Goal: Task Accomplishment & Management: Use online tool/utility

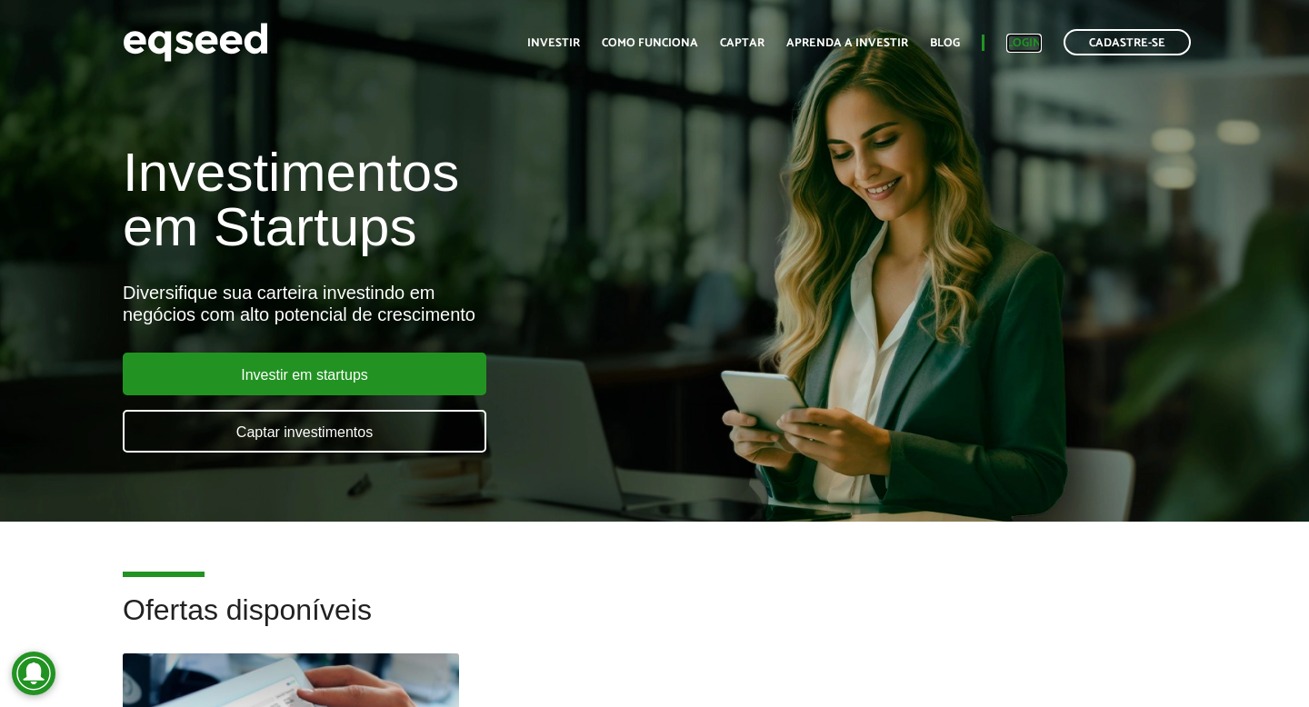
click at [1033, 49] on link "Login" at bounding box center [1024, 43] width 35 height 12
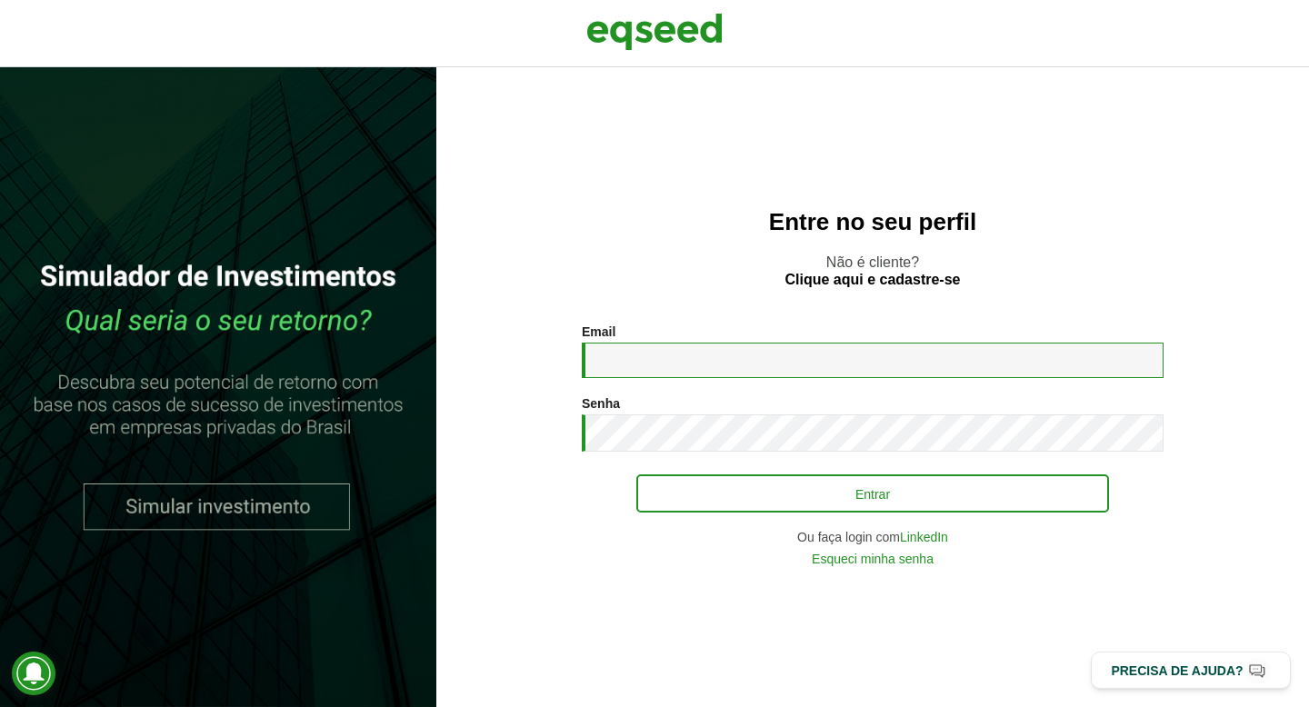
type input "**********"
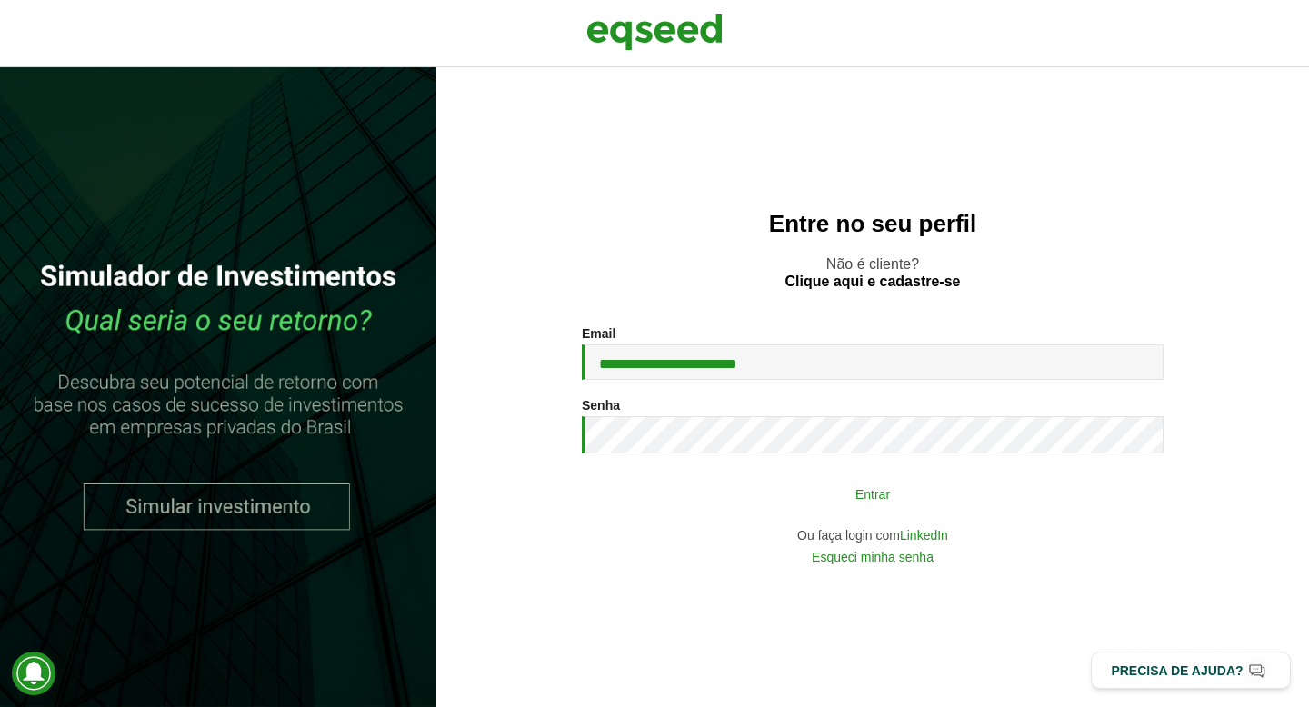
click at [758, 482] on button "Entrar" at bounding box center [873, 493] width 473 height 35
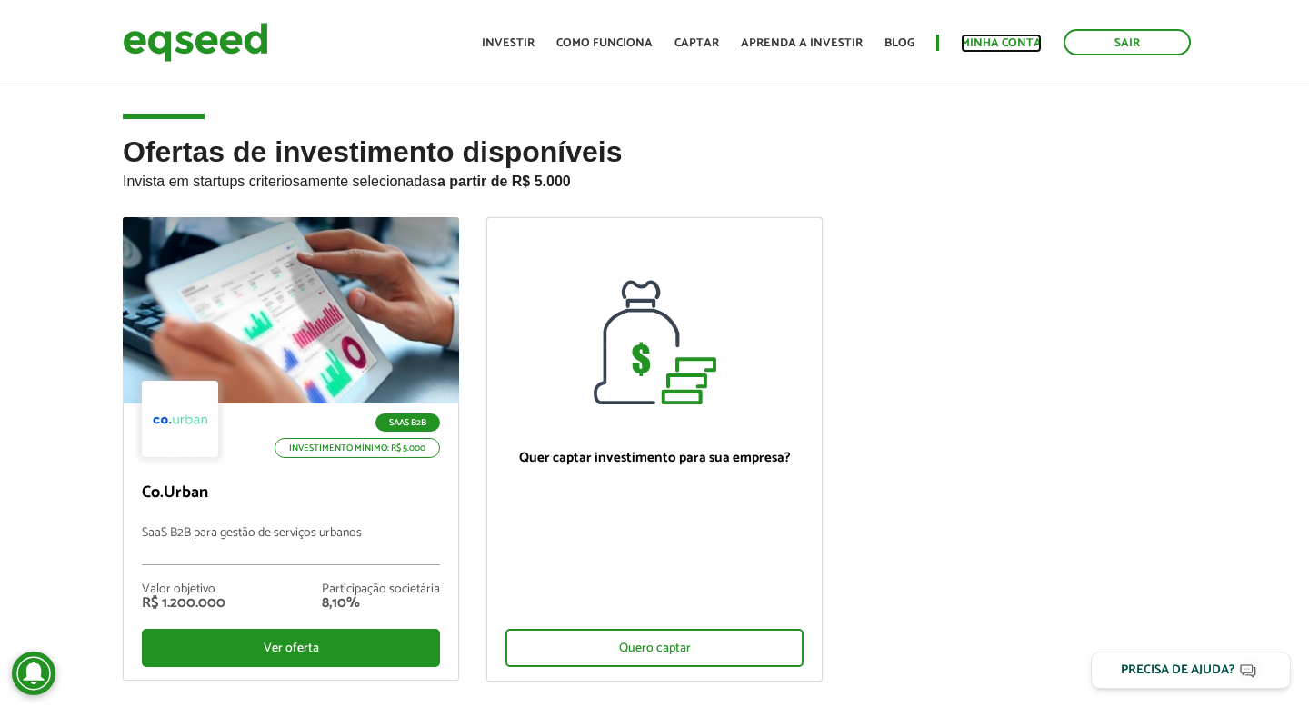
click at [980, 45] on link "Minha conta" at bounding box center [1001, 43] width 81 height 12
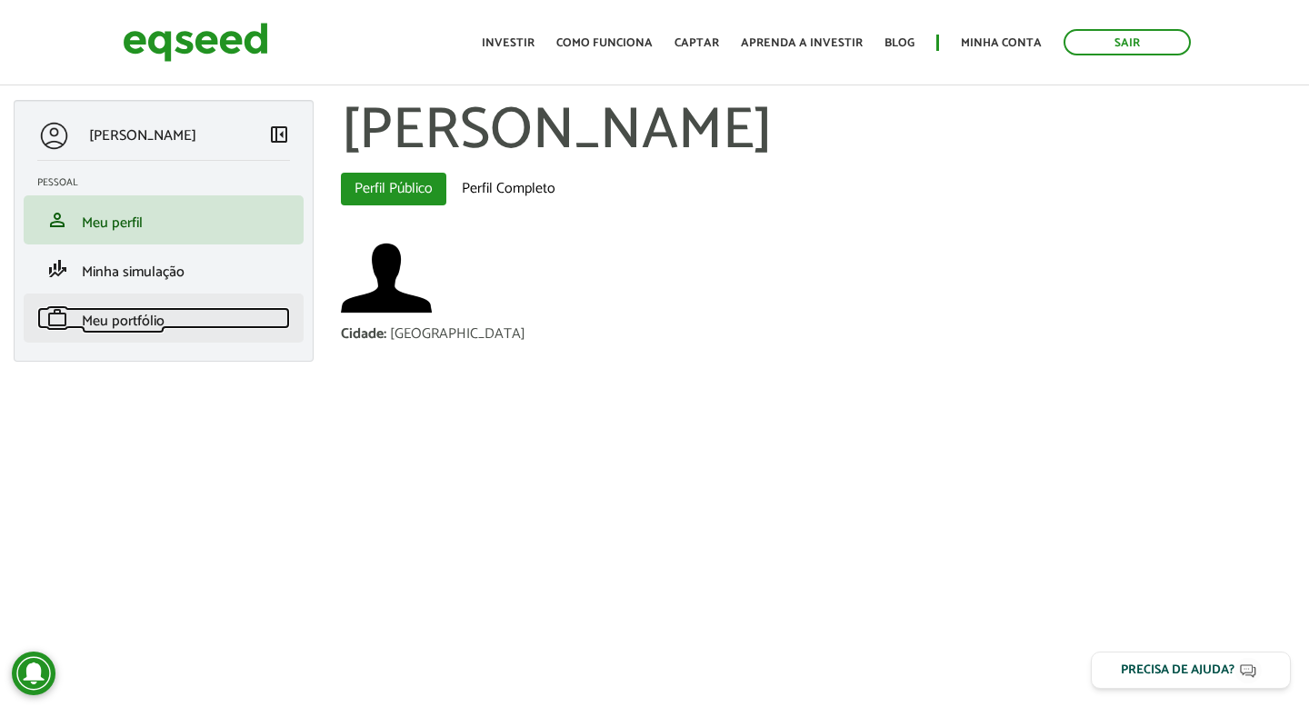
click at [154, 332] on span "Meu portfólio" at bounding box center [123, 321] width 83 height 25
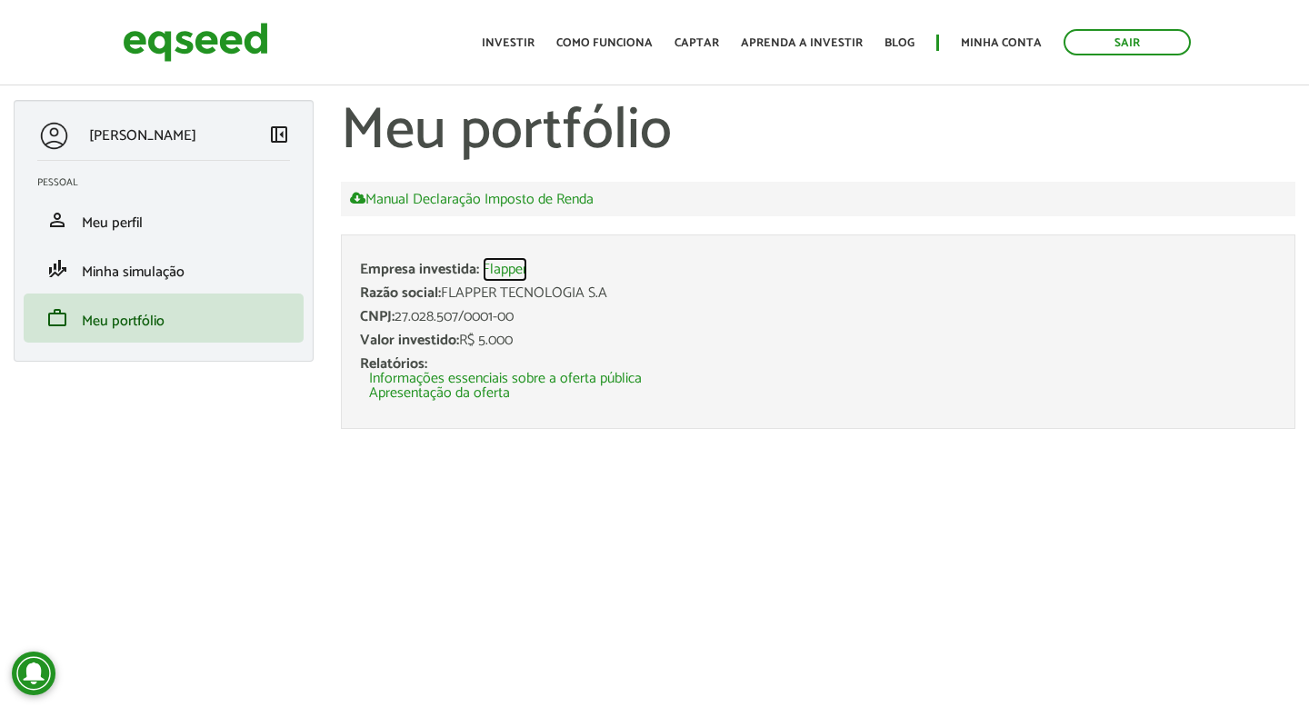
click at [499, 269] on link "Flapper" at bounding box center [505, 270] width 45 height 15
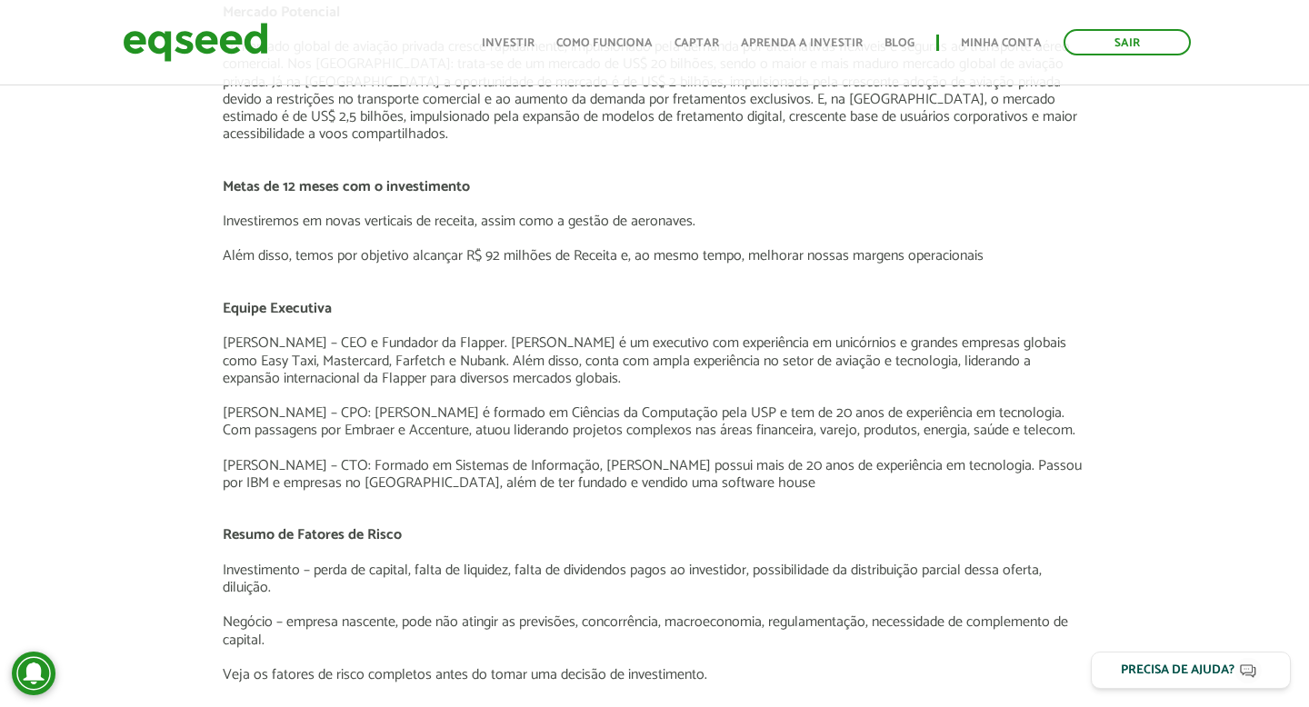
scroll to position [2291, 0]
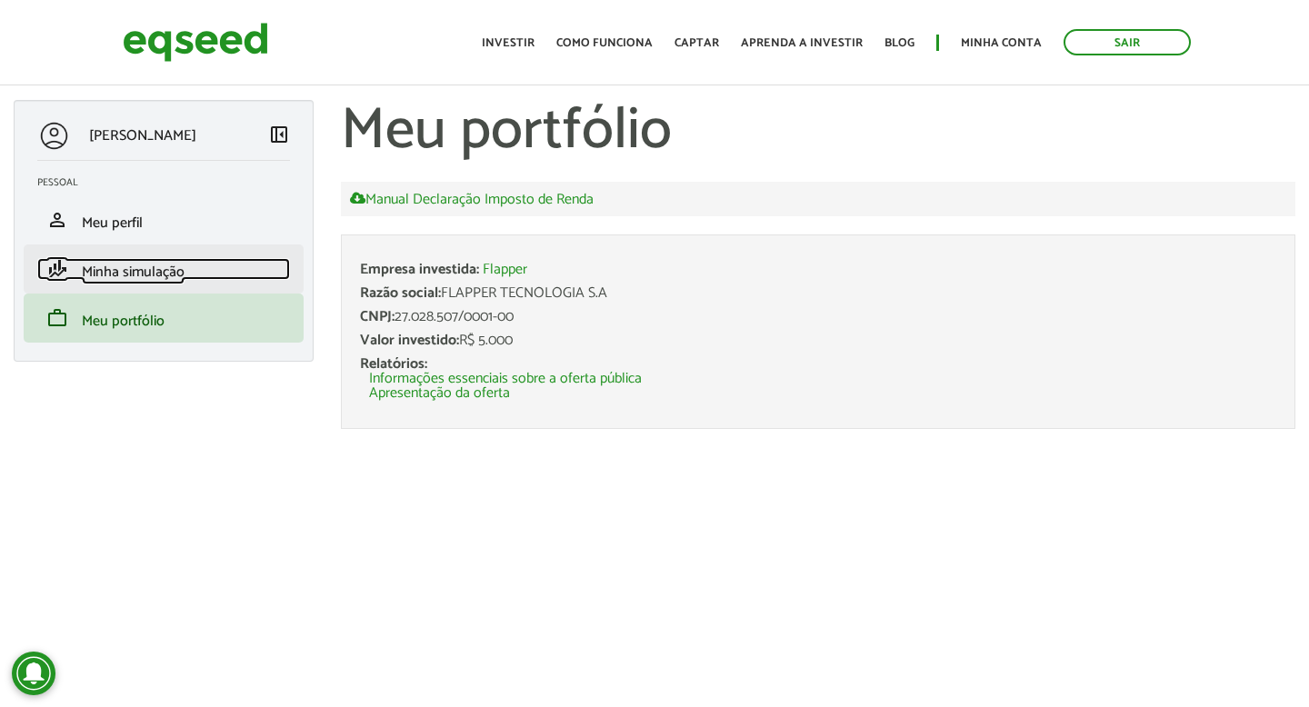
click at [230, 274] on link "finance_mode Minha simulação" at bounding box center [163, 269] width 253 height 22
